Goal: Information Seeking & Learning: Learn about a topic

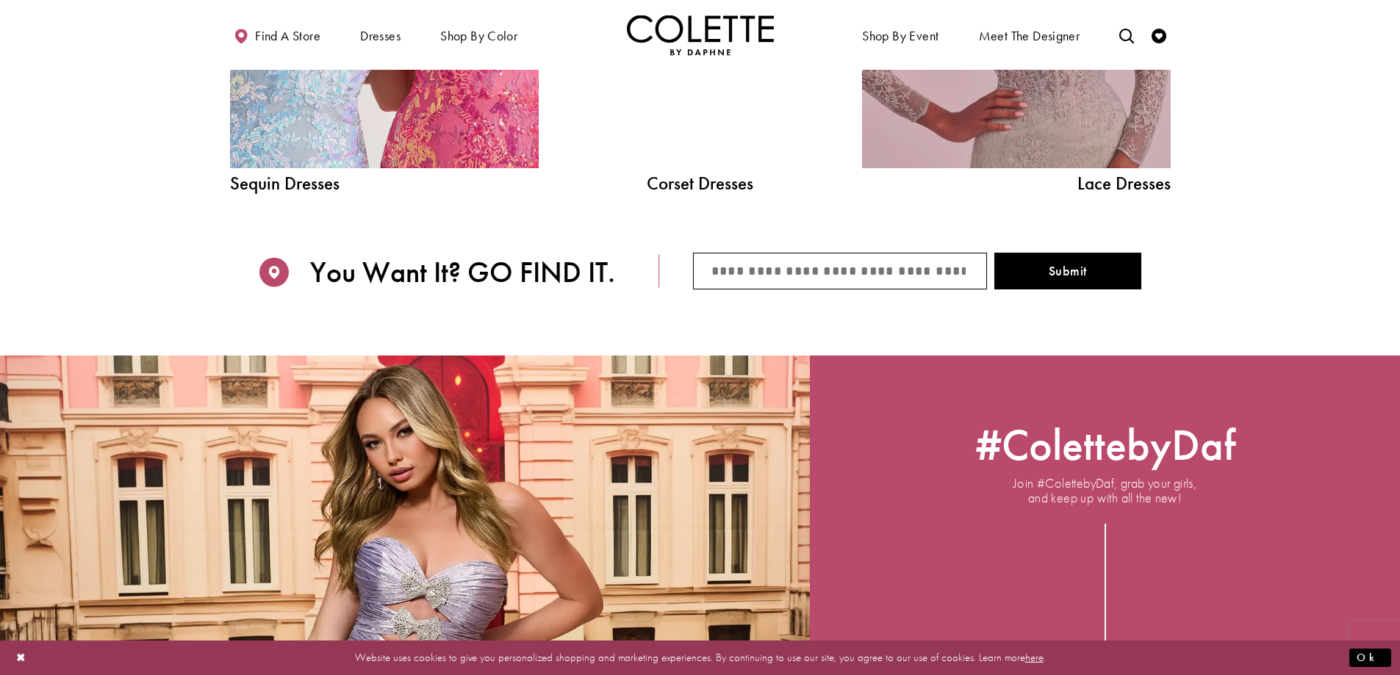
scroll to position [1837, 0]
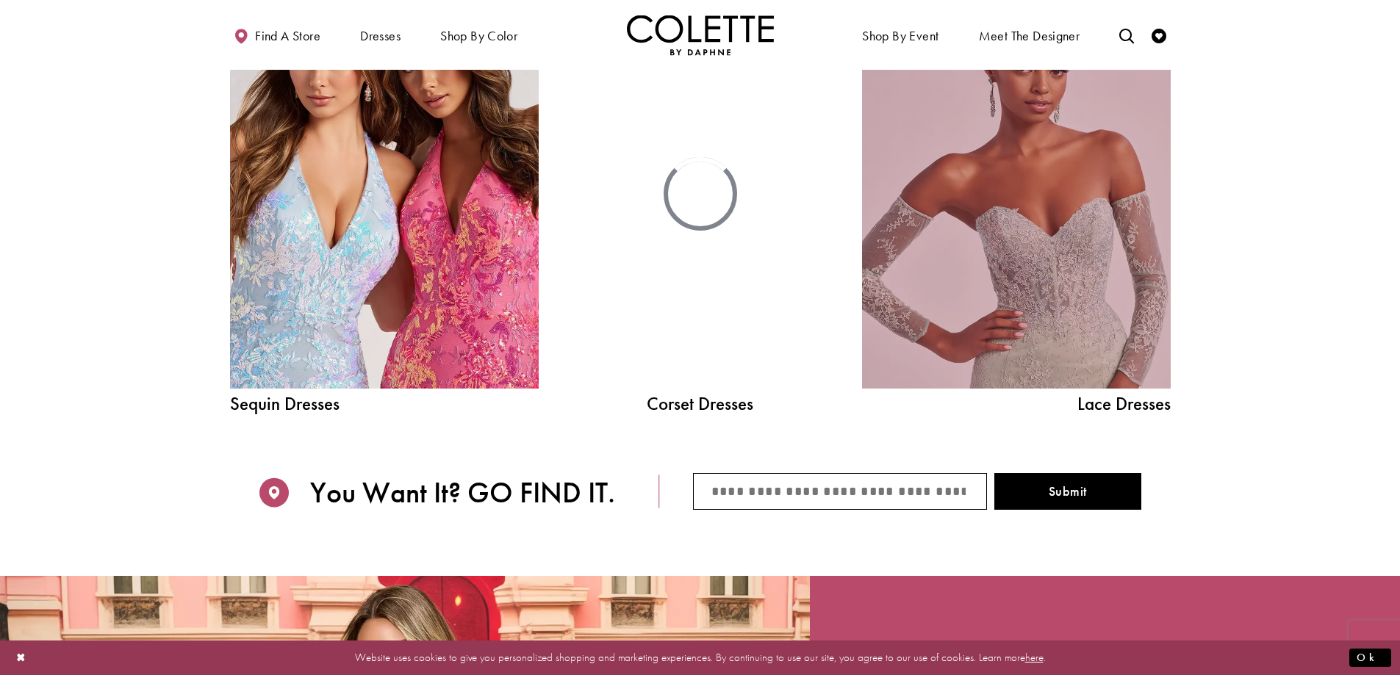
click at [1074, 288] on link "Lace Dress Spring 2025 collection Related Link" at bounding box center [1016, 193] width 309 height 389
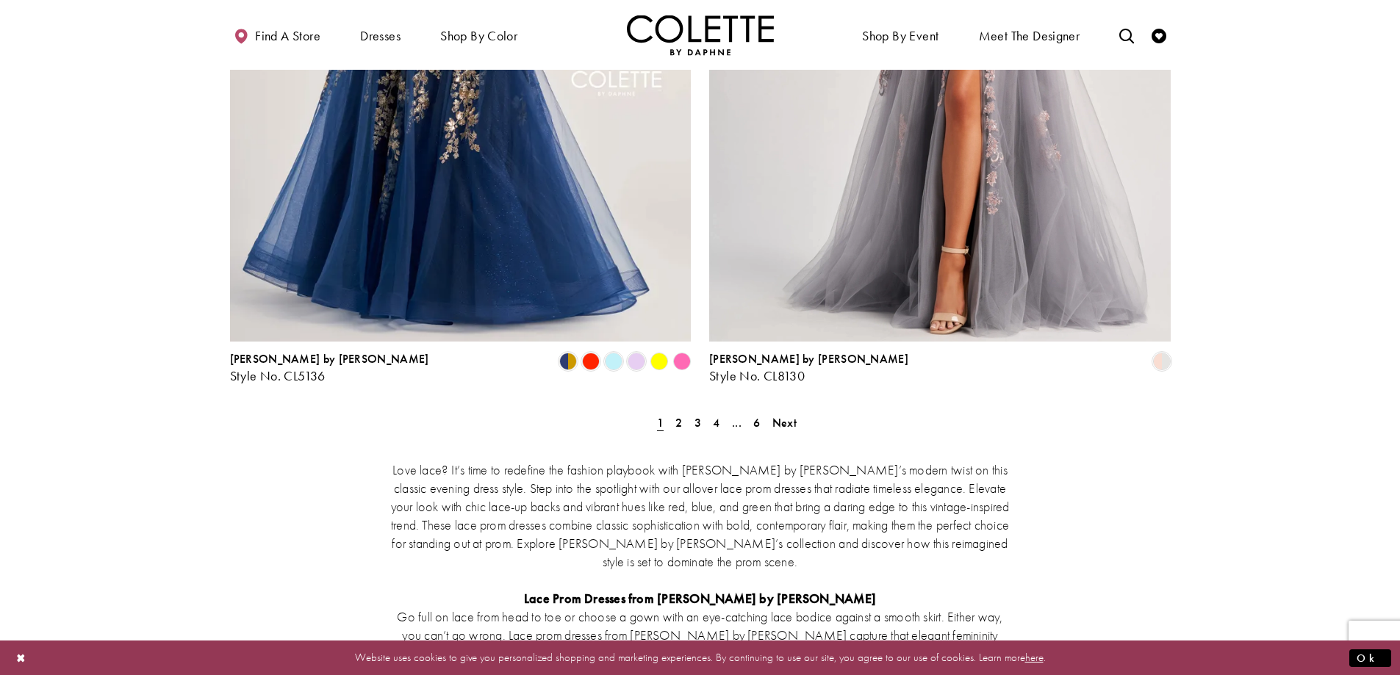
scroll to position [2719, 0]
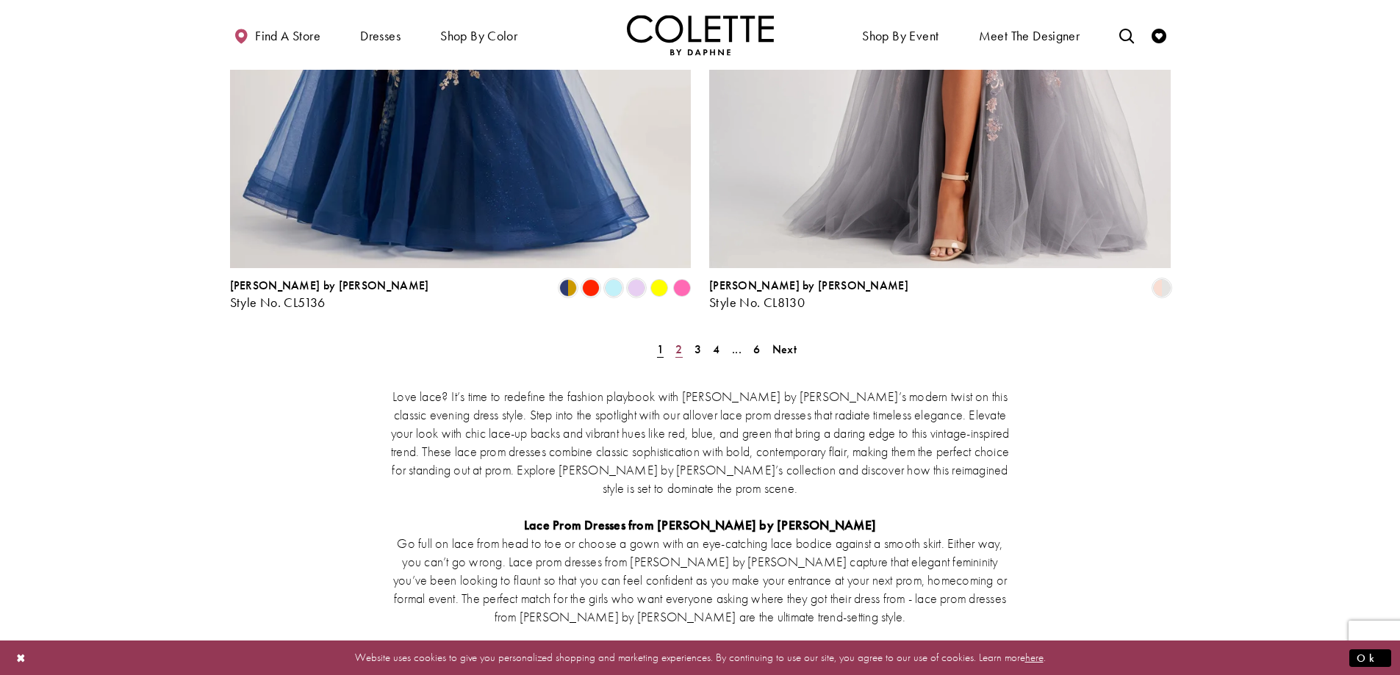
click at [681, 342] on span "2" at bounding box center [678, 349] width 7 height 15
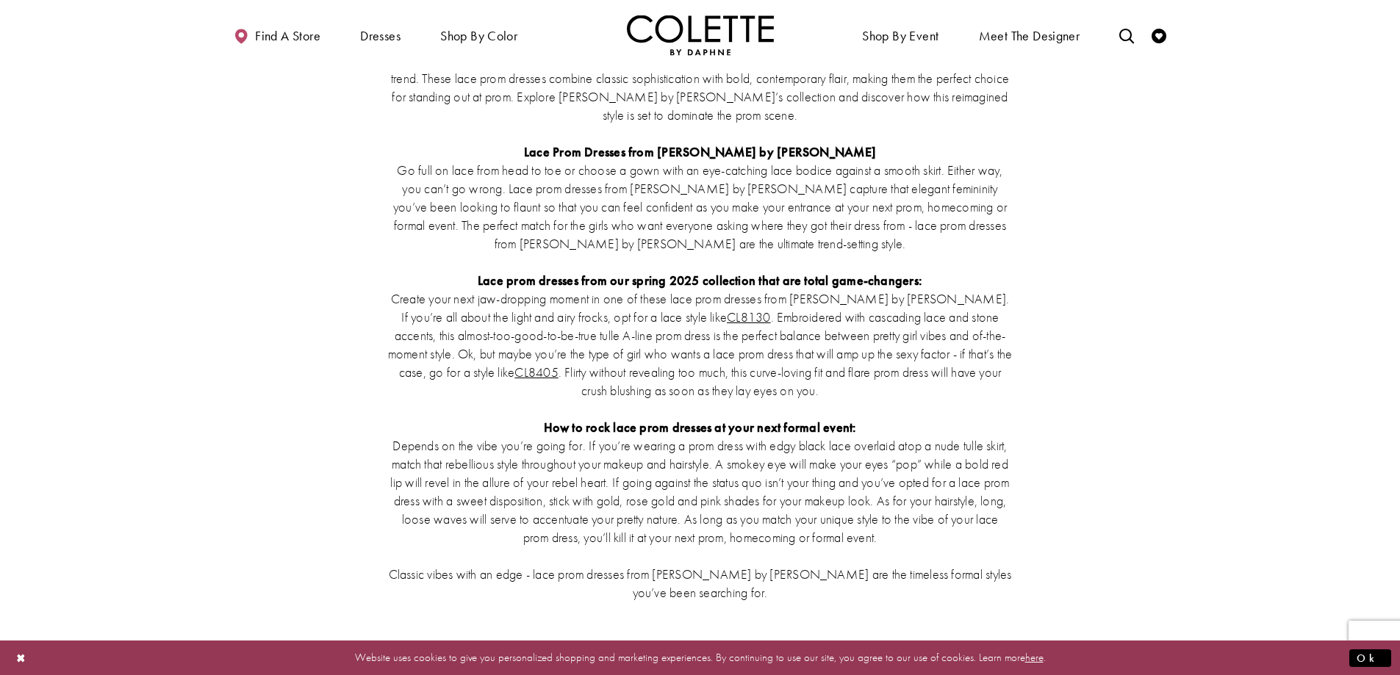
scroll to position [2725, 0]
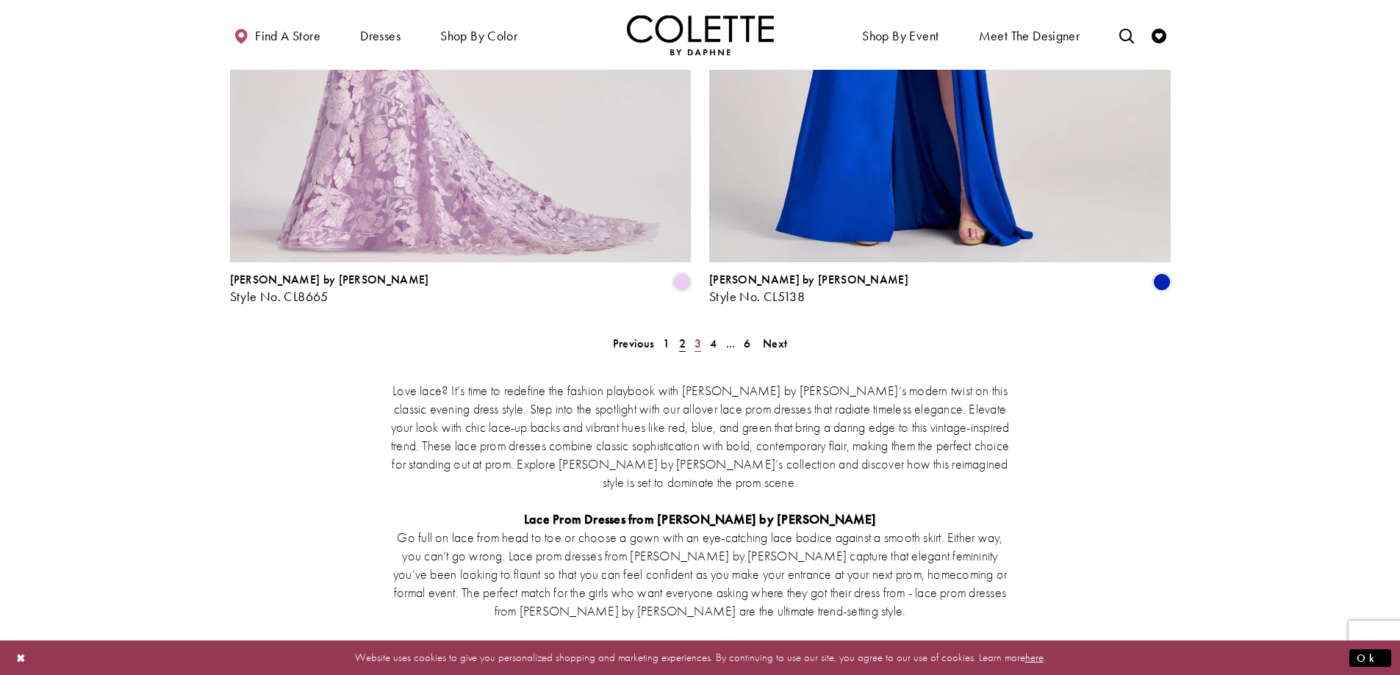
click at [694, 333] on link "3" at bounding box center [697, 343] width 15 height 21
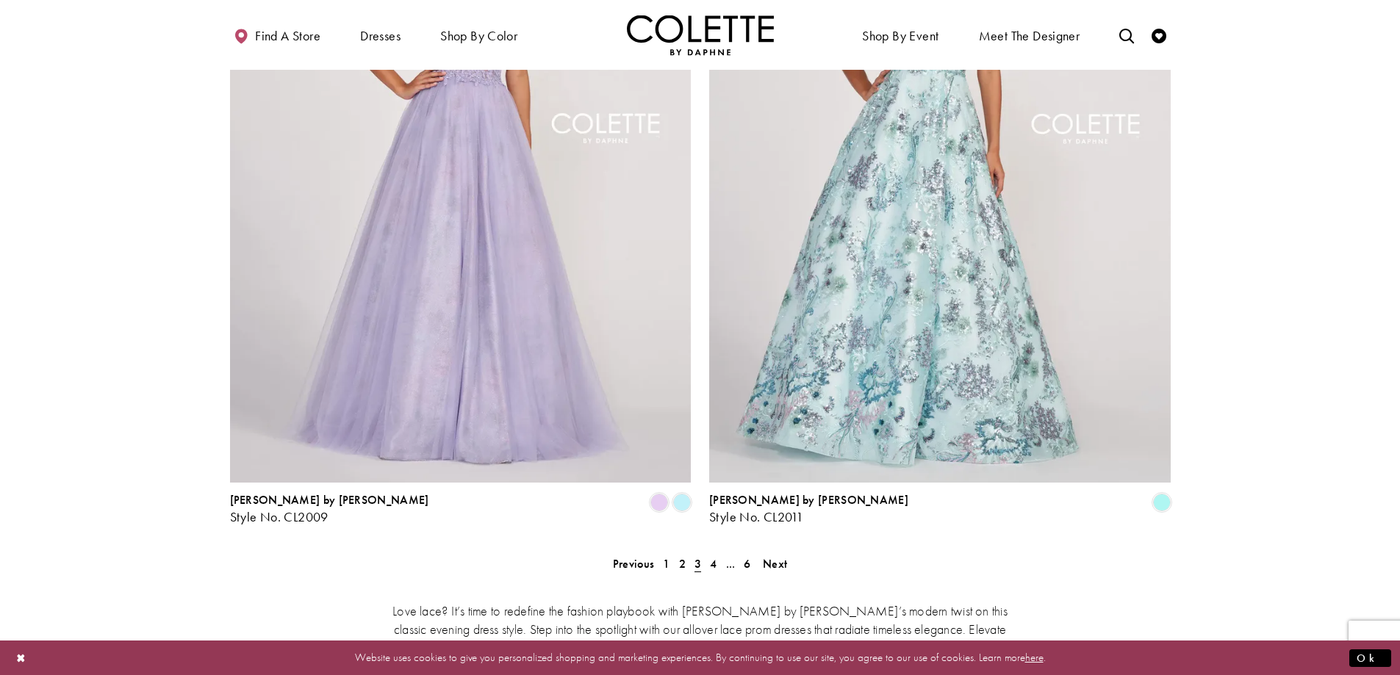
scroll to position [2725, 0]
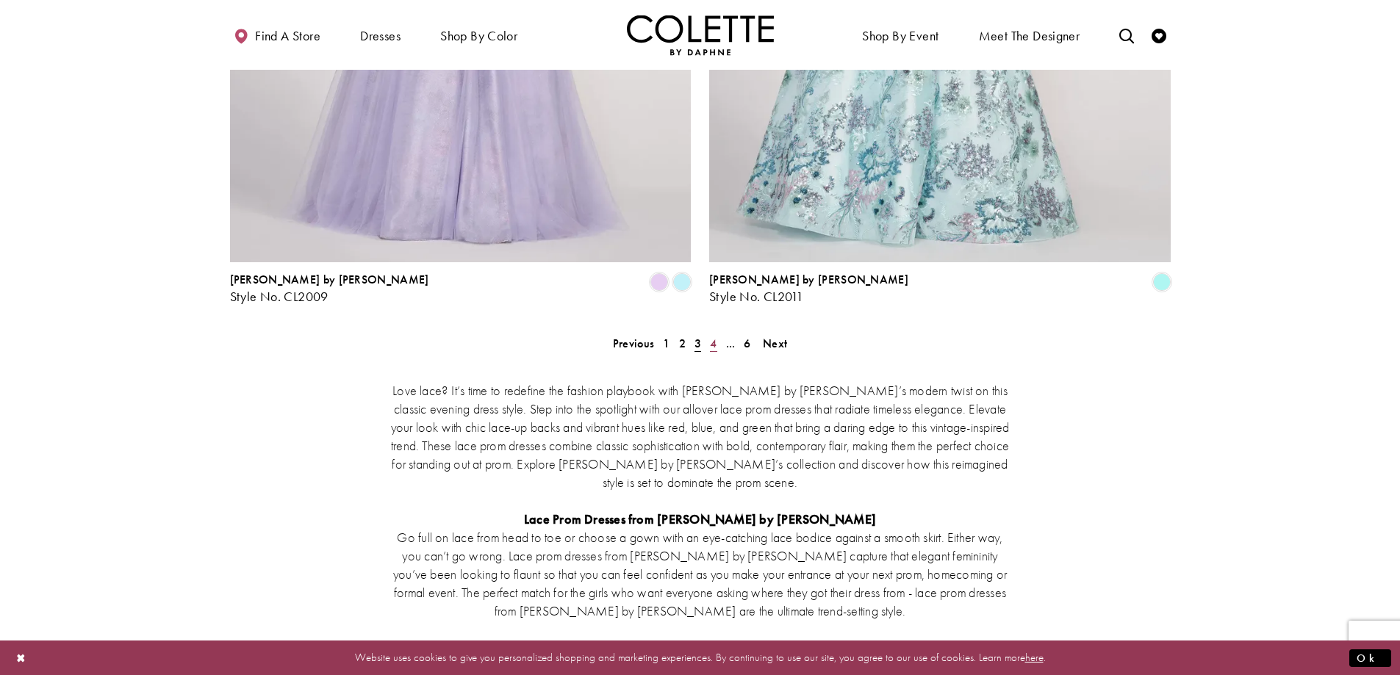
click at [711, 336] on span "4" at bounding box center [713, 343] width 7 height 15
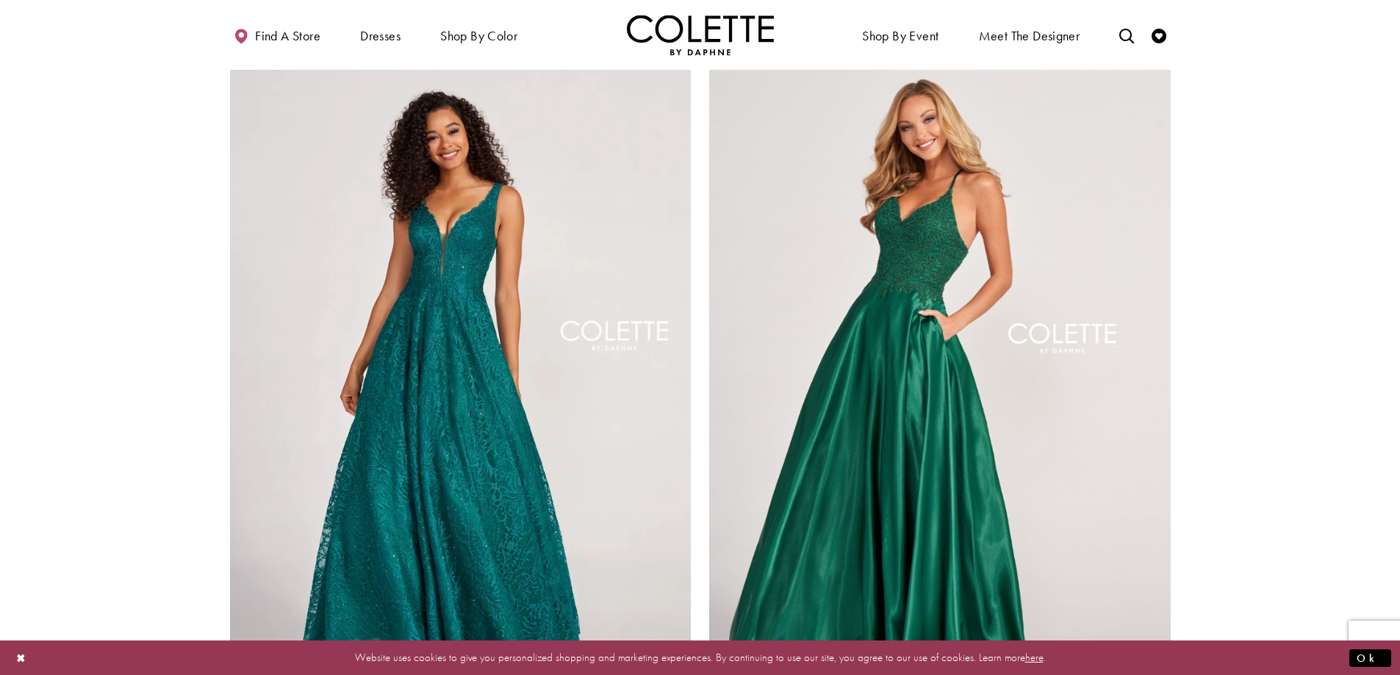
scroll to position [2652, 0]
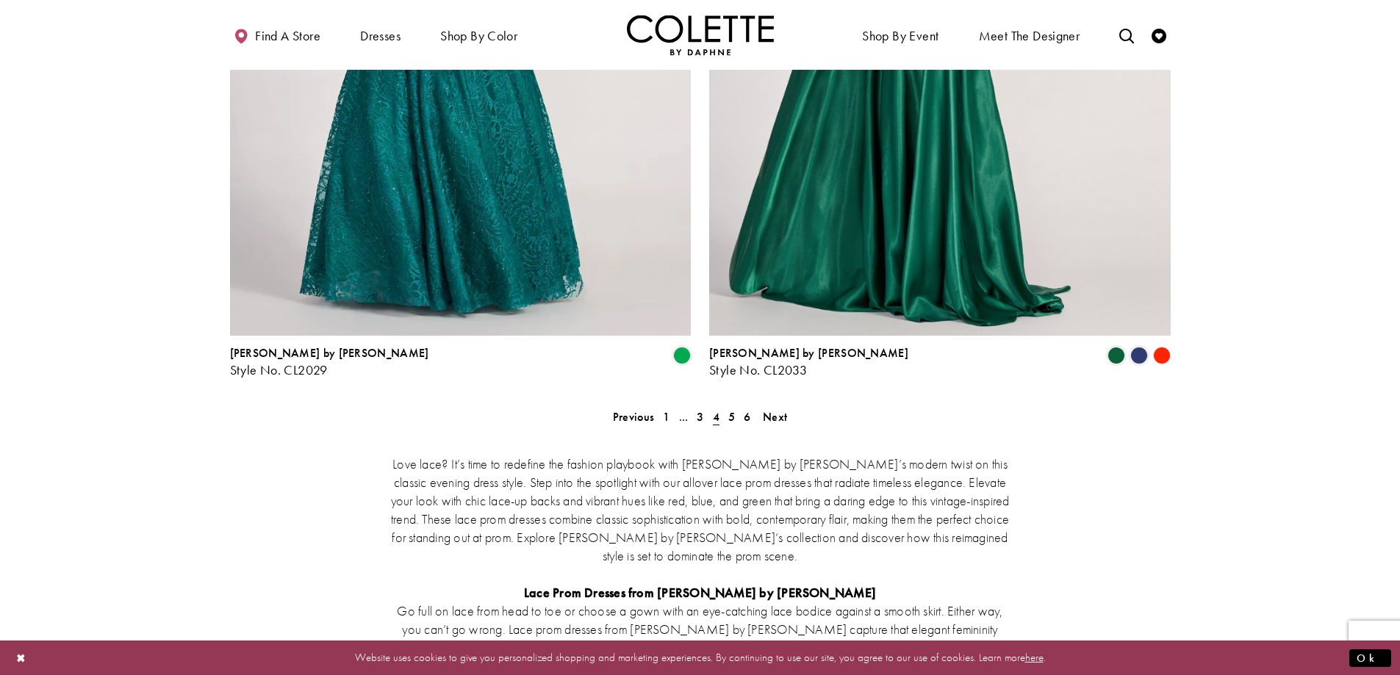
click at [733, 409] on span "5" at bounding box center [731, 416] width 7 height 15
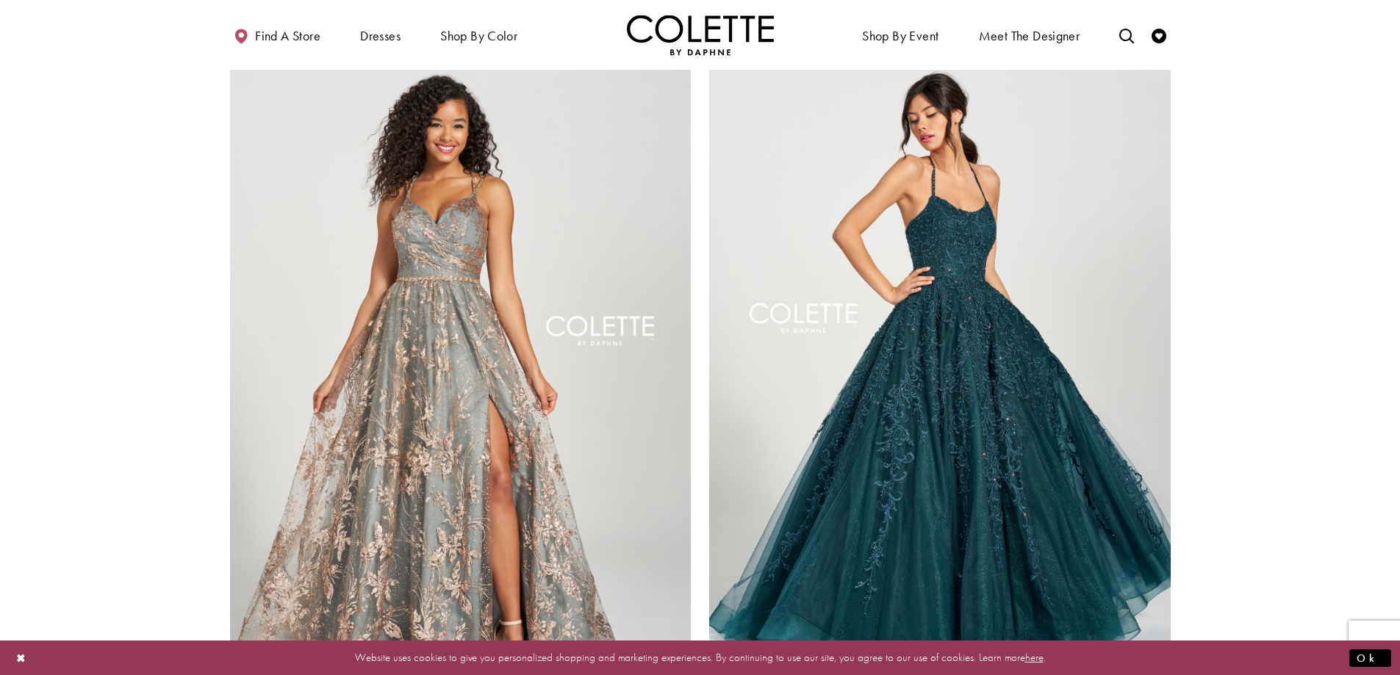
scroll to position [2652, 0]
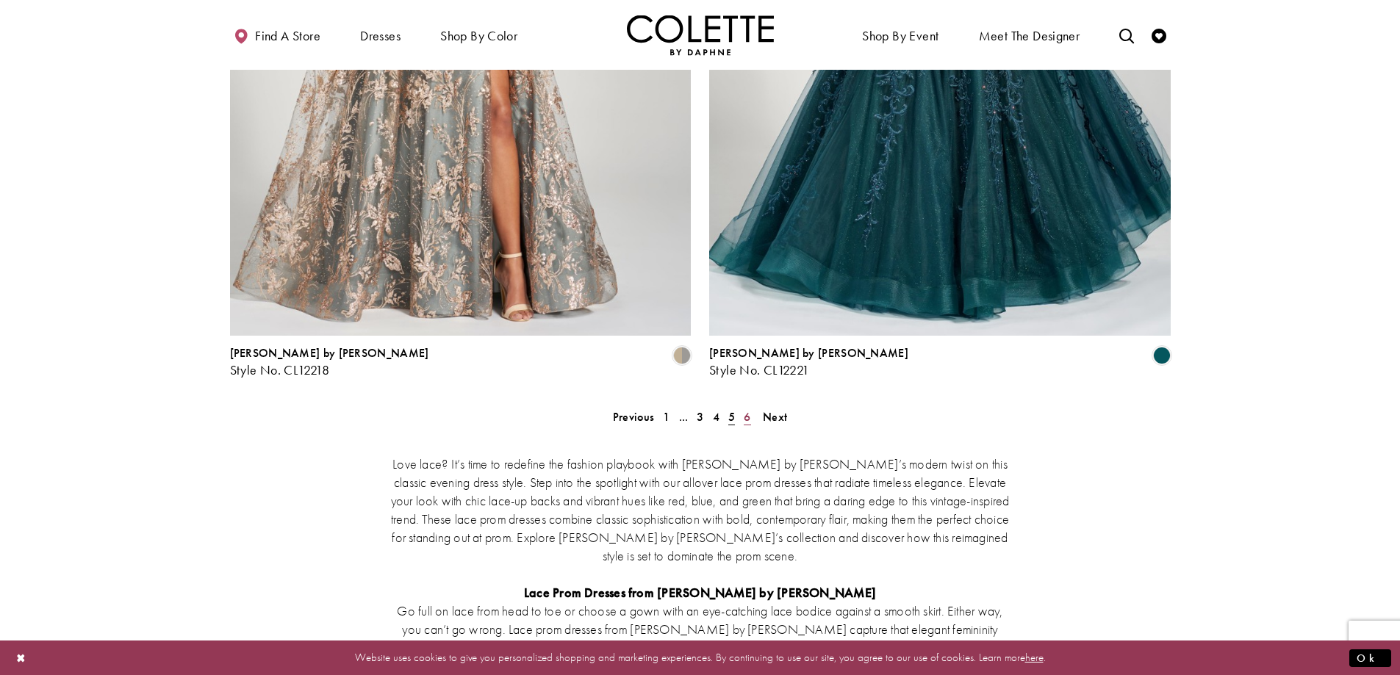
click at [744, 409] on span "6" at bounding box center [747, 416] width 7 height 15
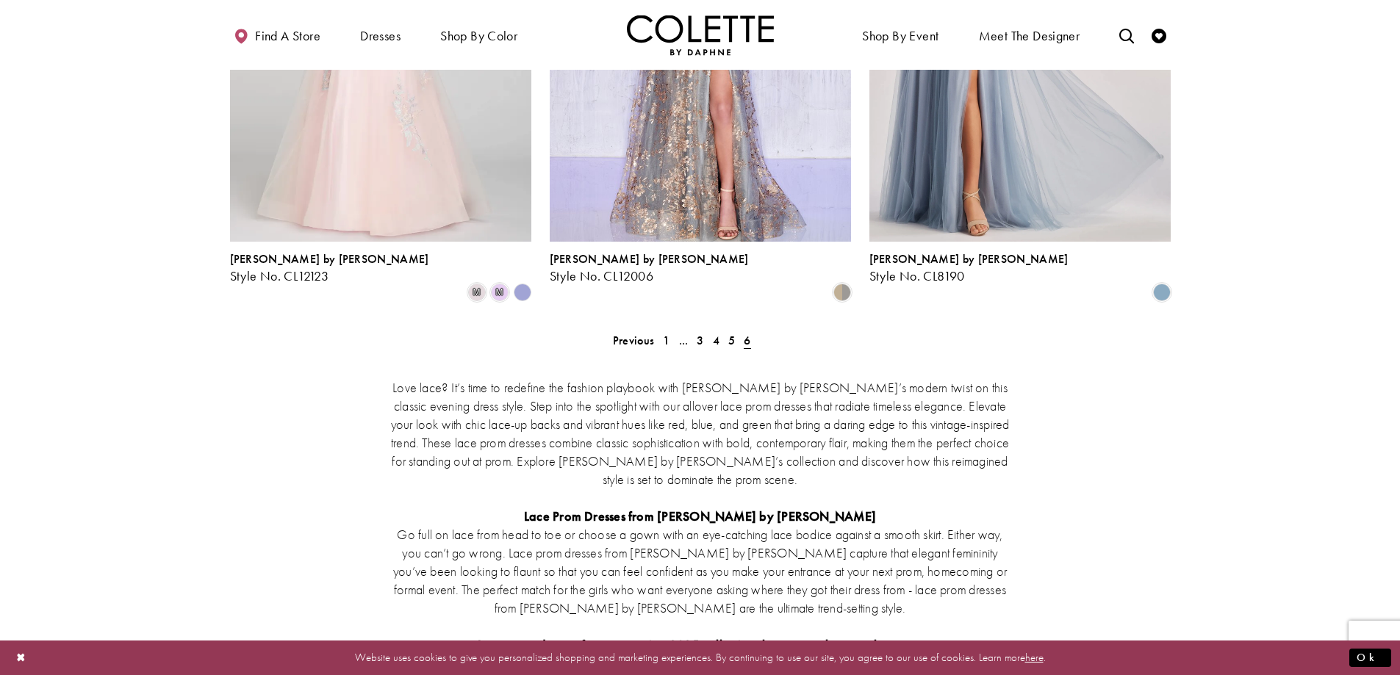
scroll to position [520, 0]
